Goal: Find specific page/section: Find specific page/section

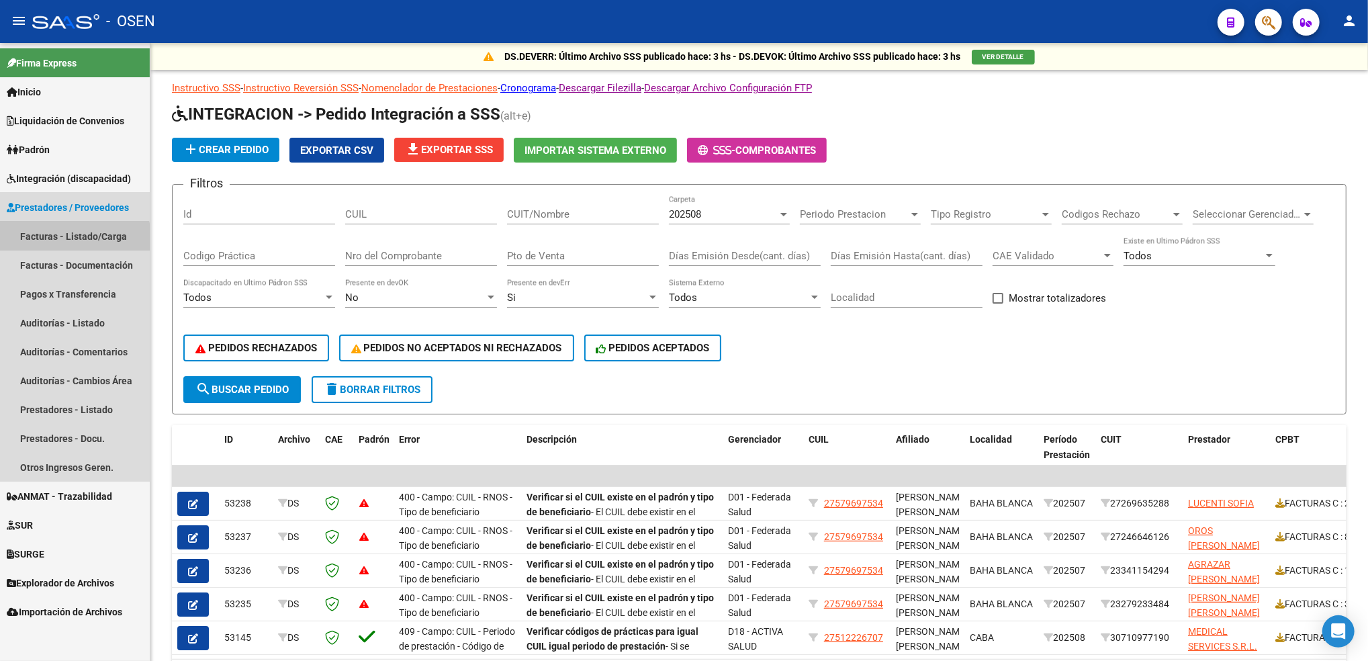
click at [46, 246] on link "Facturas - Listado/Carga" at bounding box center [75, 236] width 150 height 29
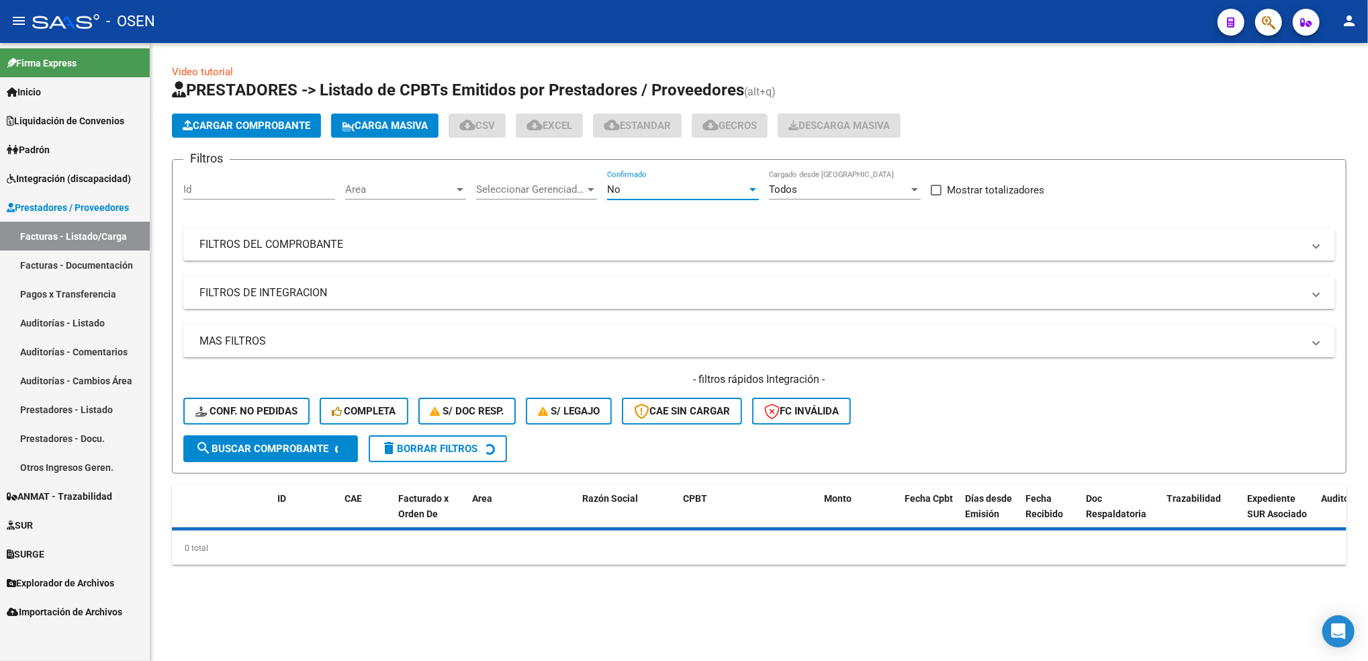
click at [684, 193] on div "No" at bounding box center [677, 189] width 140 height 12
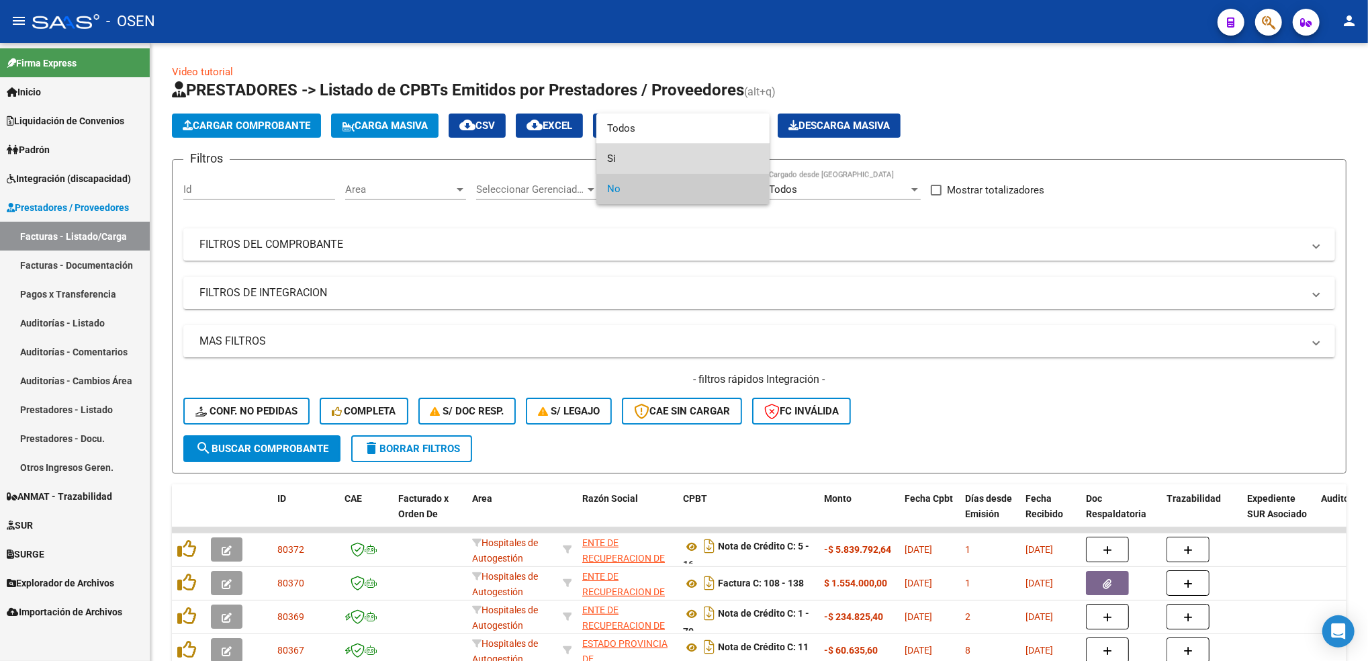
click at [664, 153] on span "Si" at bounding box center [683, 159] width 152 height 30
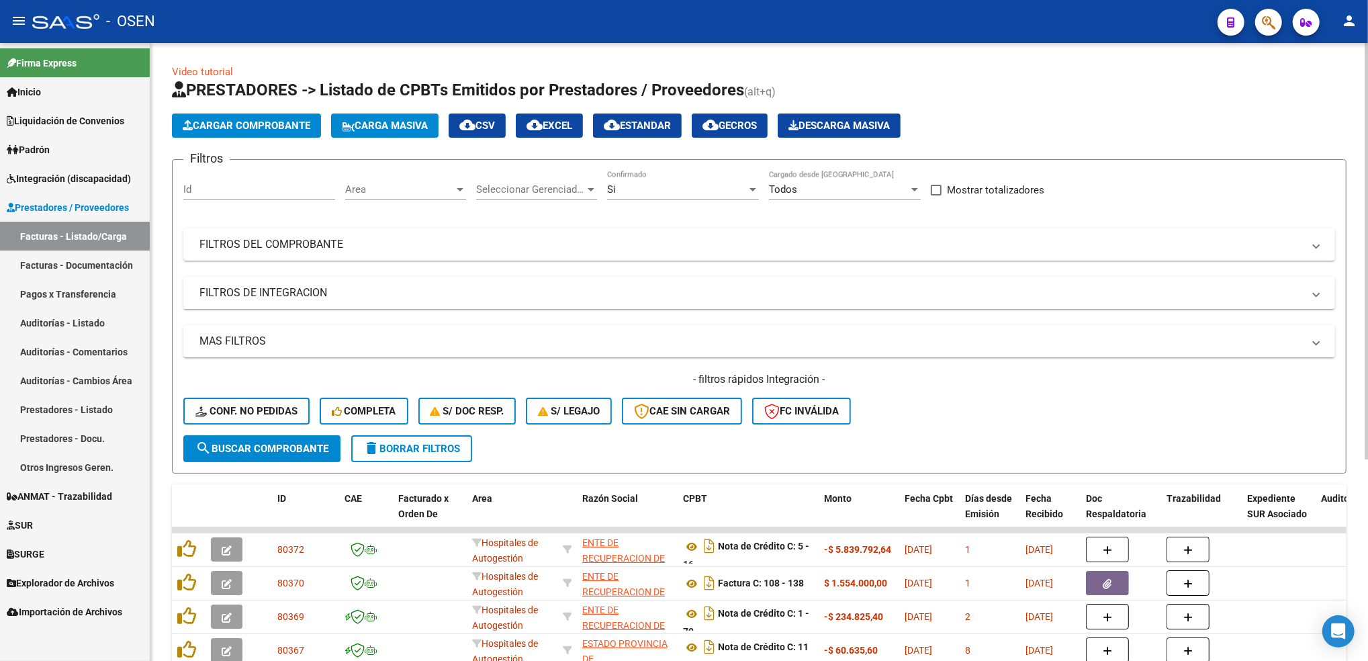
click at [376, 181] on div "Area Area" at bounding box center [405, 185] width 121 height 29
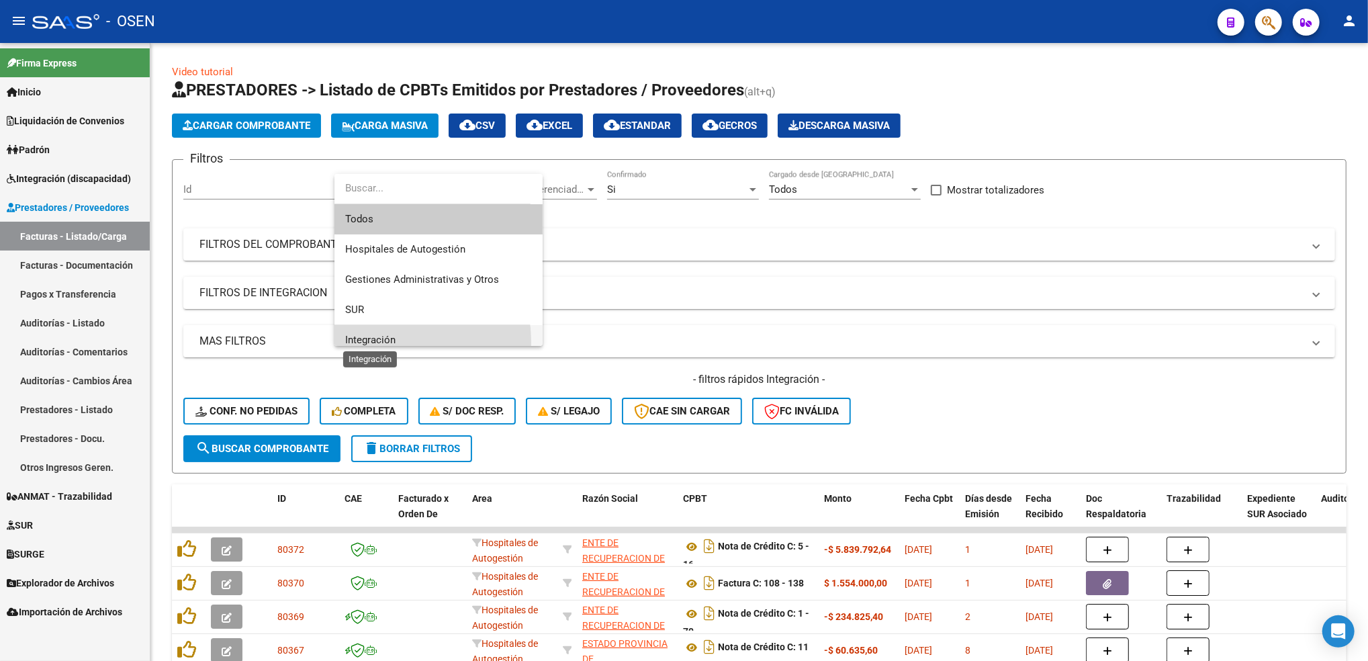
click at [380, 342] on span "Integración" at bounding box center [370, 340] width 50 height 12
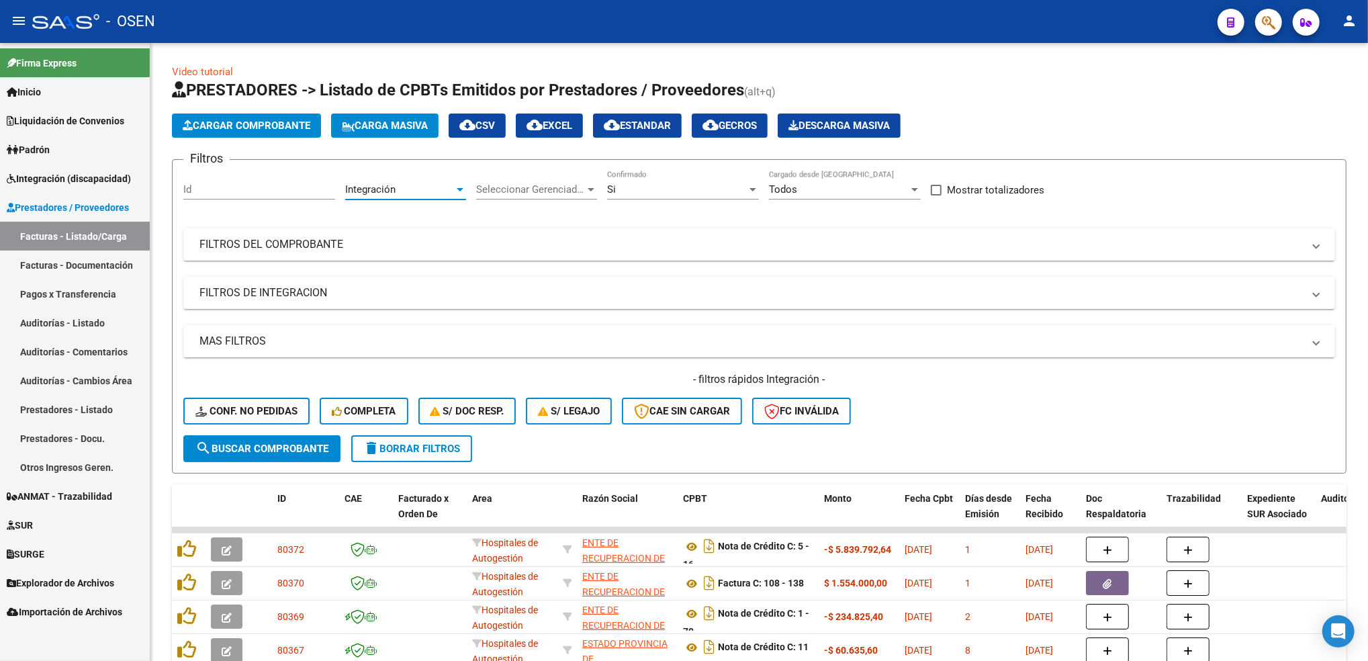
scroll to position [9, 0]
click at [250, 281] on mat-expansion-panel-header "FILTROS DE INTEGRACION" at bounding box center [759, 293] width 1152 height 32
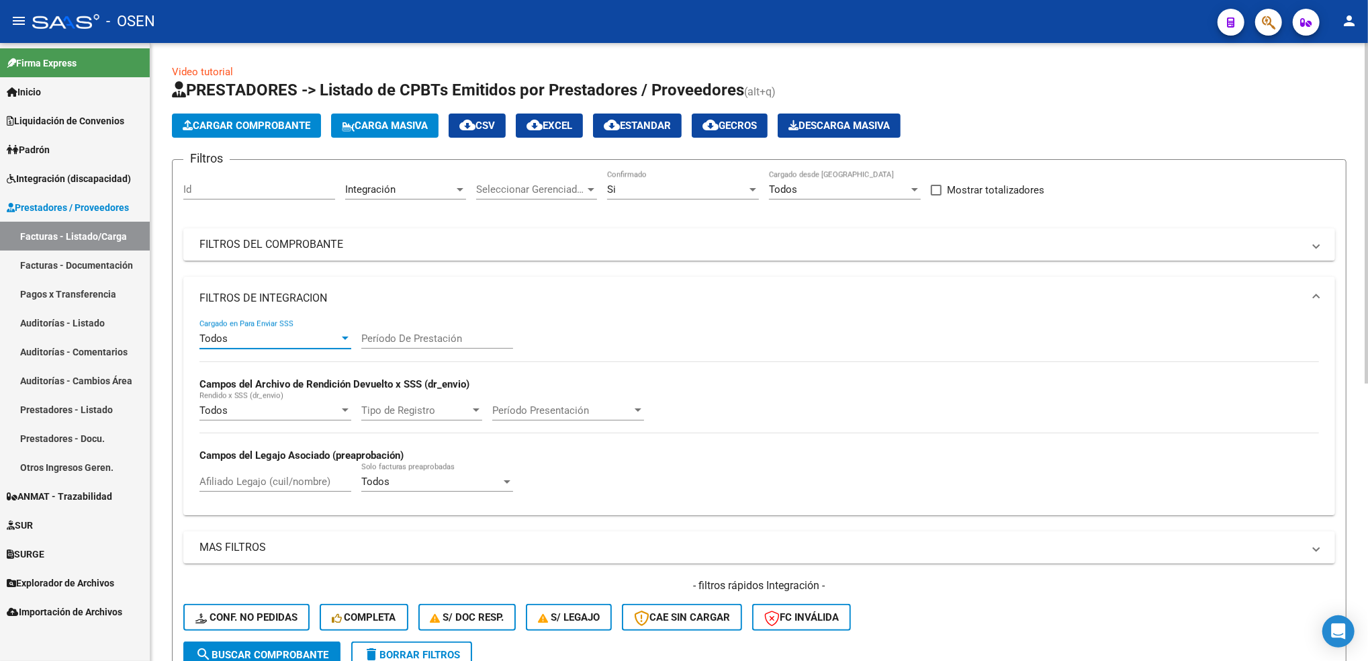
click at [255, 338] on div "Todos" at bounding box center [269, 338] width 140 height 12
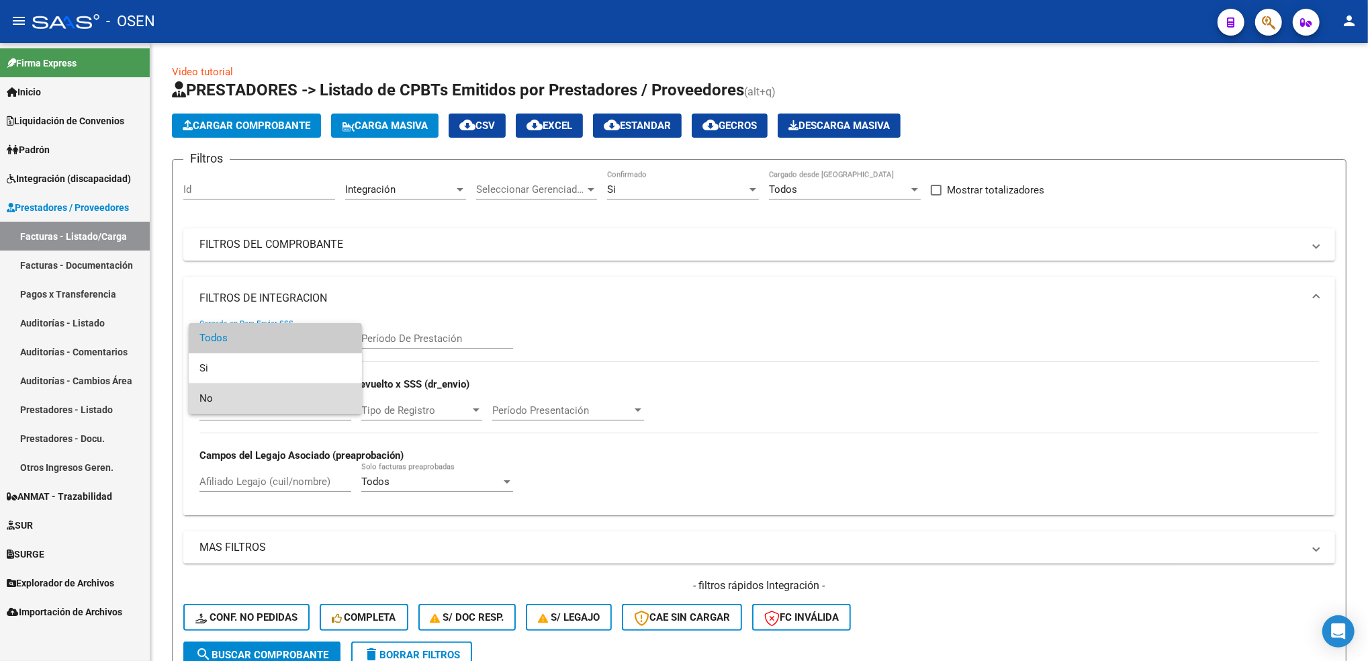
click at [252, 391] on span "No" at bounding box center [275, 398] width 152 height 30
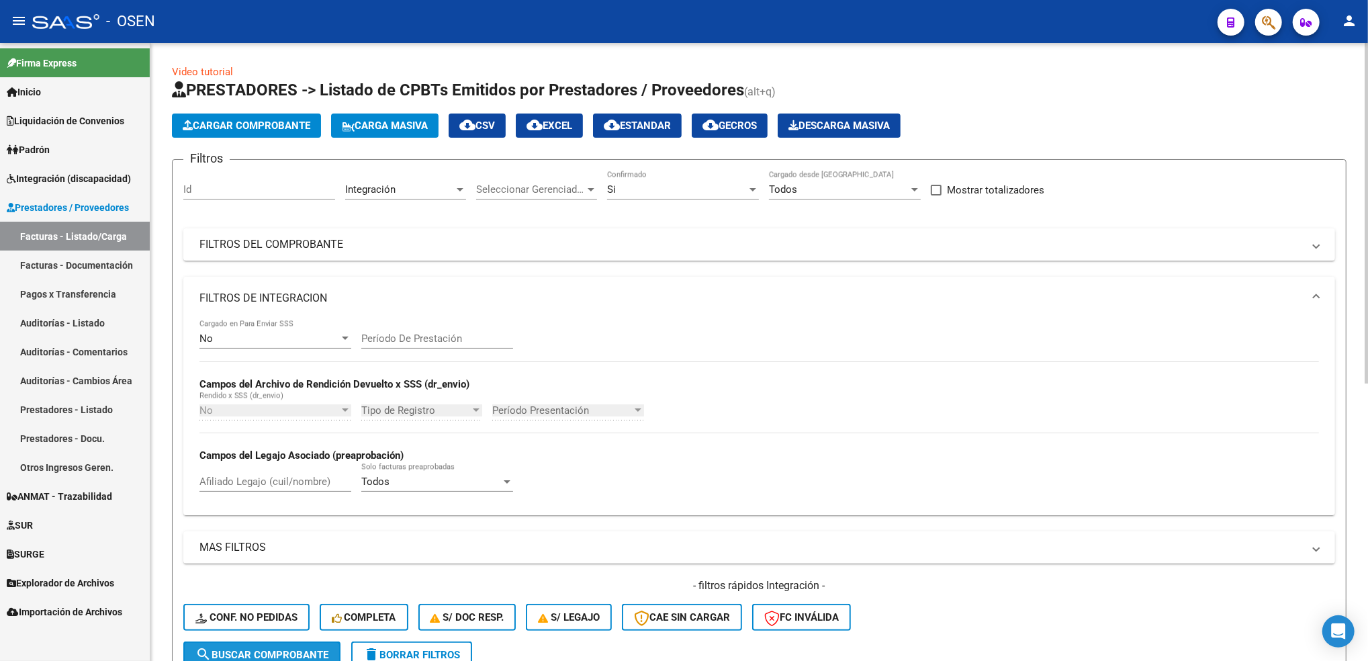
click at [263, 651] on span "search Buscar Comprobante" at bounding box center [261, 655] width 133 height 12
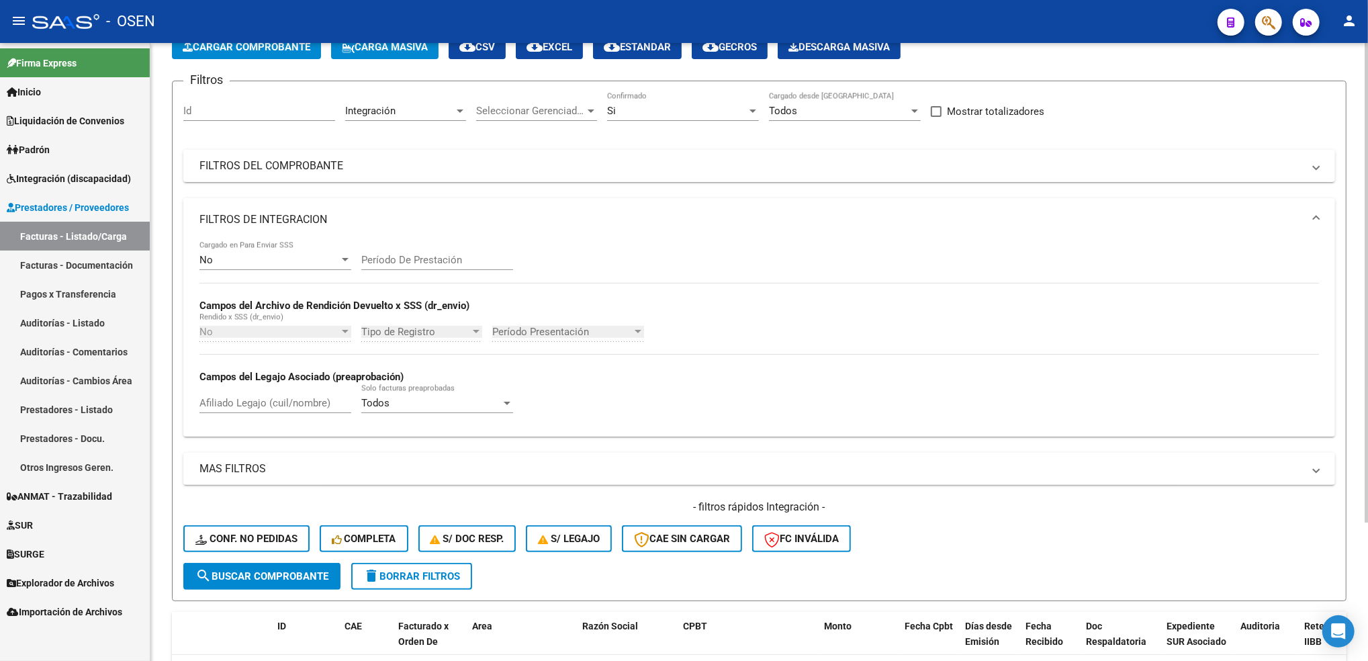
scroll to position [0, 0]
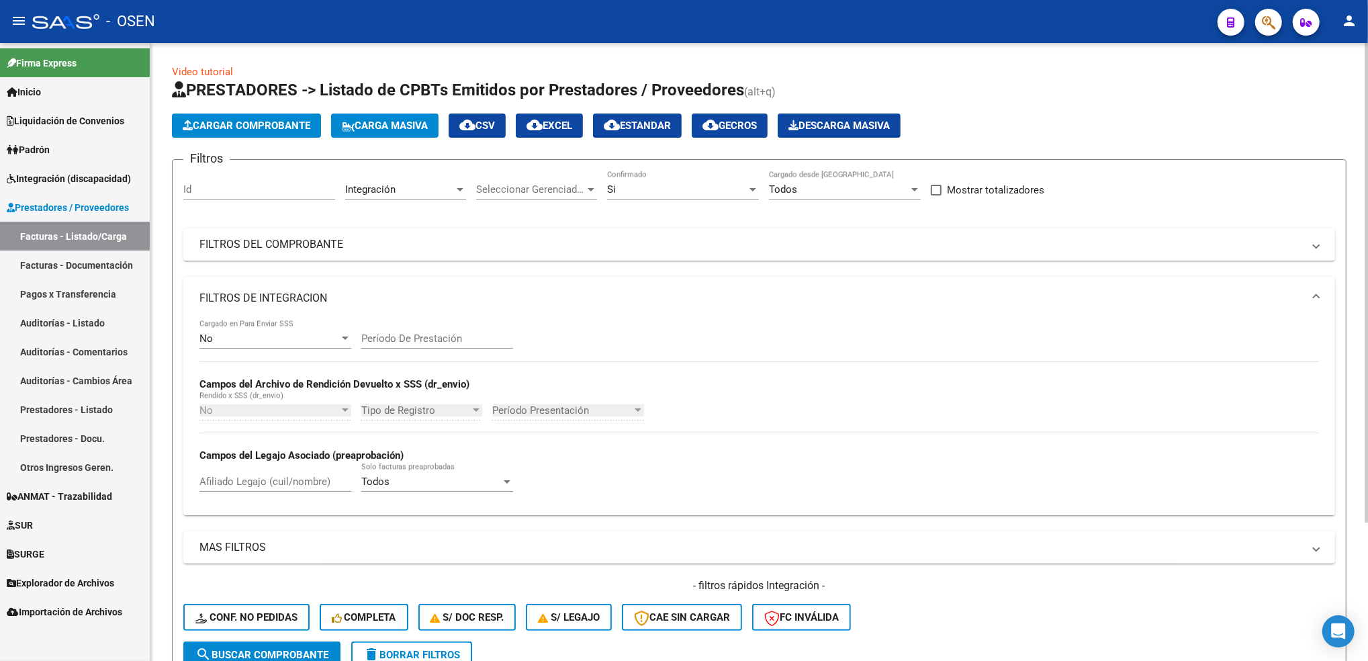
click at [1343, 246] on div "Video tutorial PRESTADORES -> Listado de CPBTs Emitidos por Prestadores / Prove…" at bounding box center [760, 443] width 1221 height 801
click at [98, 181] on span "Integración (discapacidad)" at bounding box center [69, 178] width 124 height 15
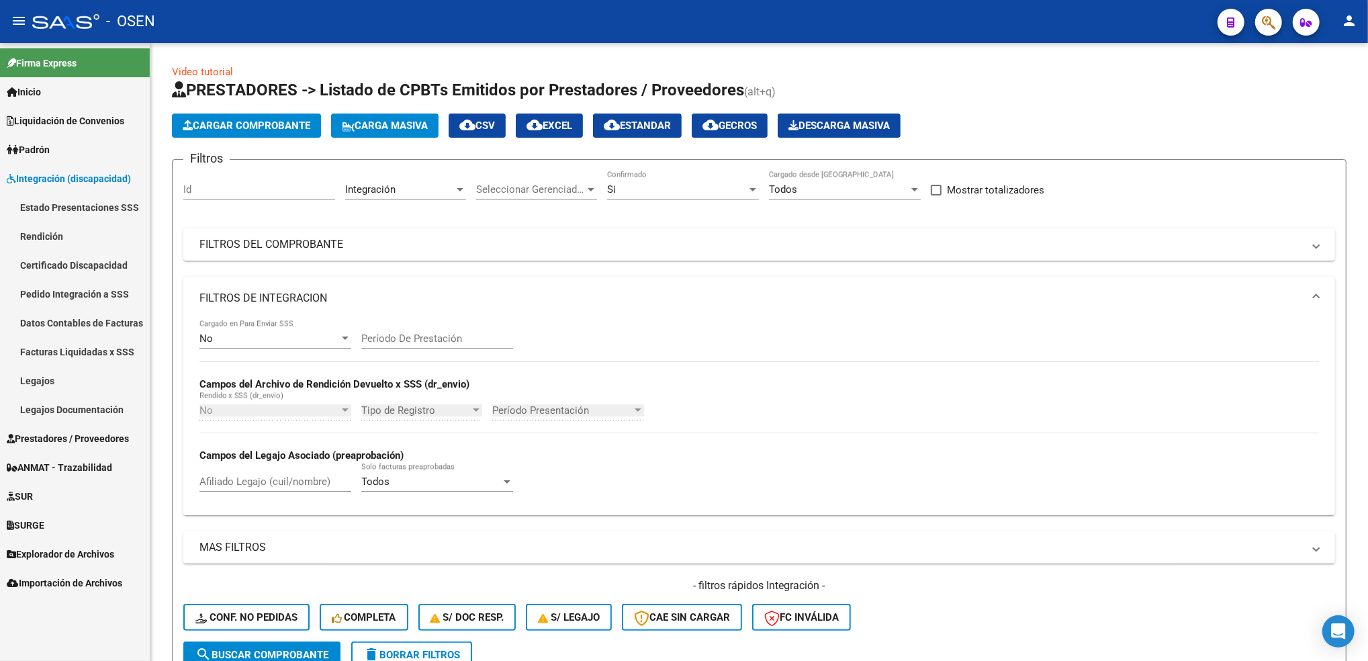
click at [104, 287] on link "Pedido Integración a SSS" at bounding box center [75, 293] width 150 height 29
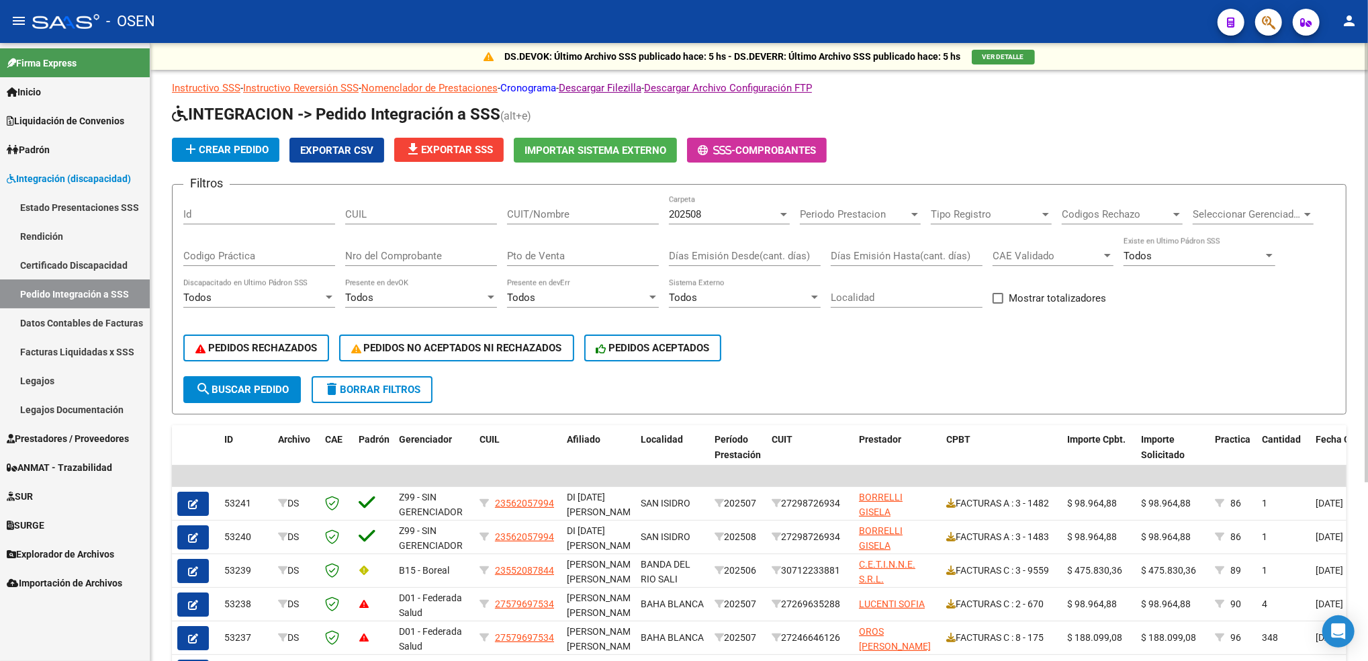
click at [530, 73] on div "DS.DEVOK: Último Archivo SSS publicado hace: 5 hs - DS.DEVERR: Último Archivo S…" at bounding box center [758, 473] width 1217 height 861
click at [536, 86] on link "Cronograma" at bounding box center [528, 88] width 56 height 12
